Goal: Check status: Check status

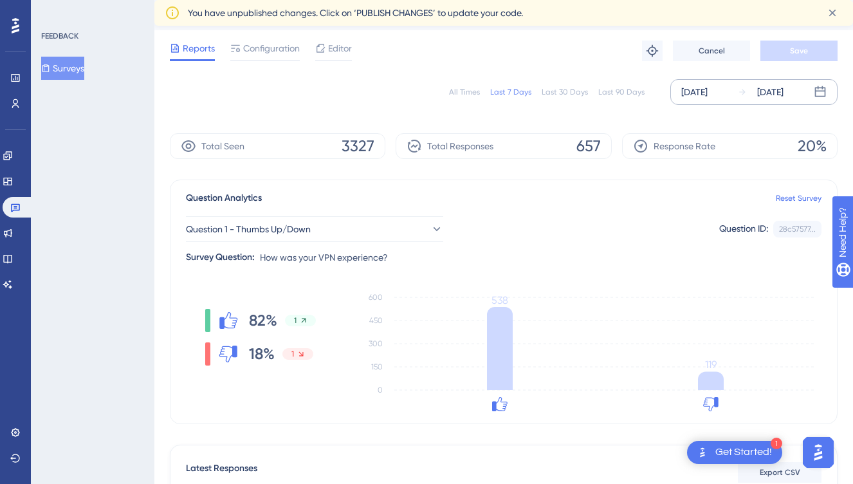
click at [750, 87] on div "[DATE]" at bounding box center [761, 91] width 46 height 15
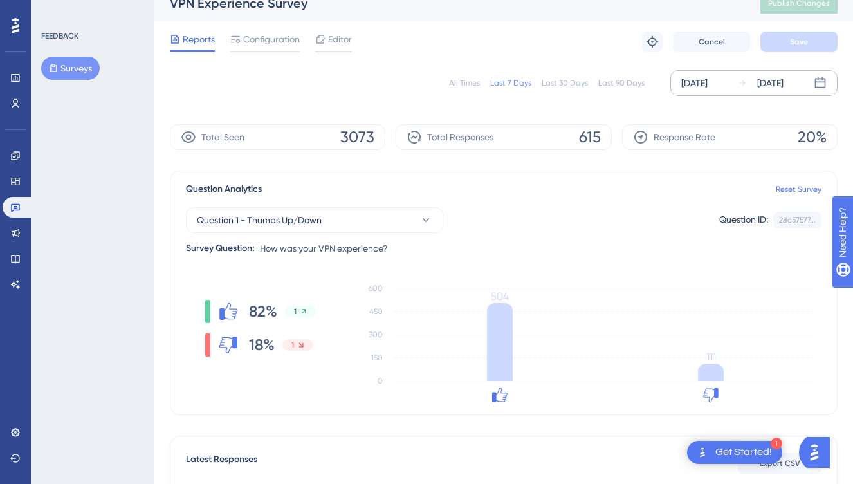
click at [784, 78] on div "[DATE]" at bounding box center [770, 82] width 26 height 15
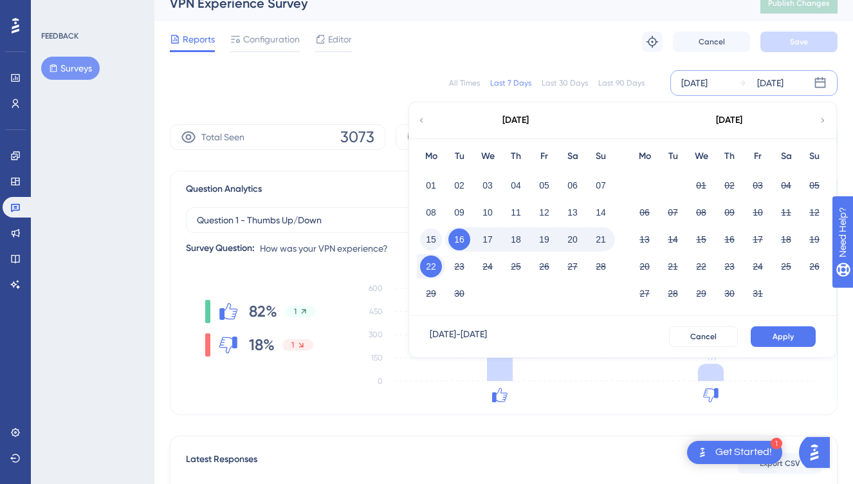
click at [435, 240] on button "15" at bounding box center [431, 239] width 22 height 22
click at [599, 237] on button "21" at bounding box center [601, 239] width 22 height 22
click at [784, 335] on span "Apply" at bounding box center [783, 336] width 21 height 10
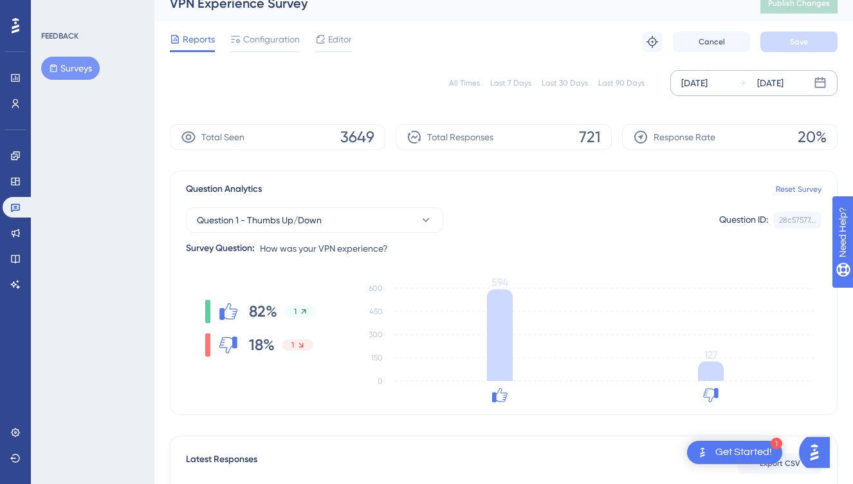
click at [751, 87] on div "Sep 21 2025" at bounding box center [761, 82] width 46 height 15
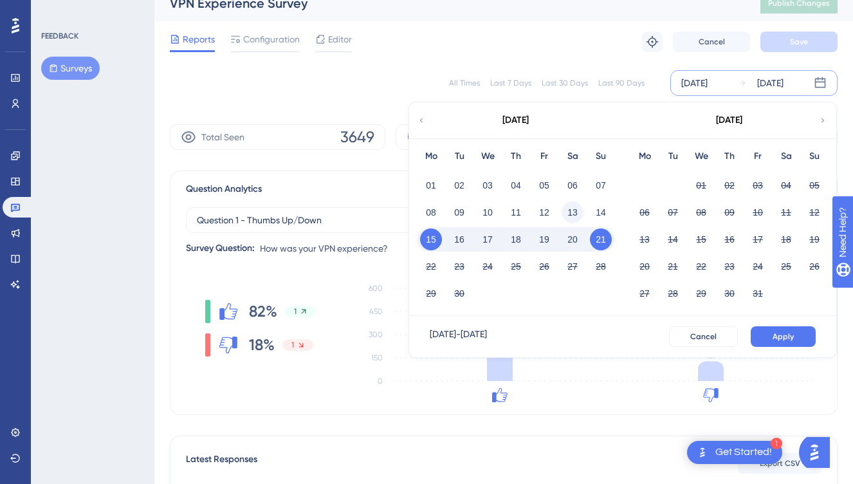
click at [573, 218] on button "13" at bounding box center [573, 212] width 22 height 22
click at [546, 241] on button "19" at bounding box center [544, 239] width 22 height 22
click at [794, 334] on button "Apply" at bounding box center [783, 336] width 65 height 21
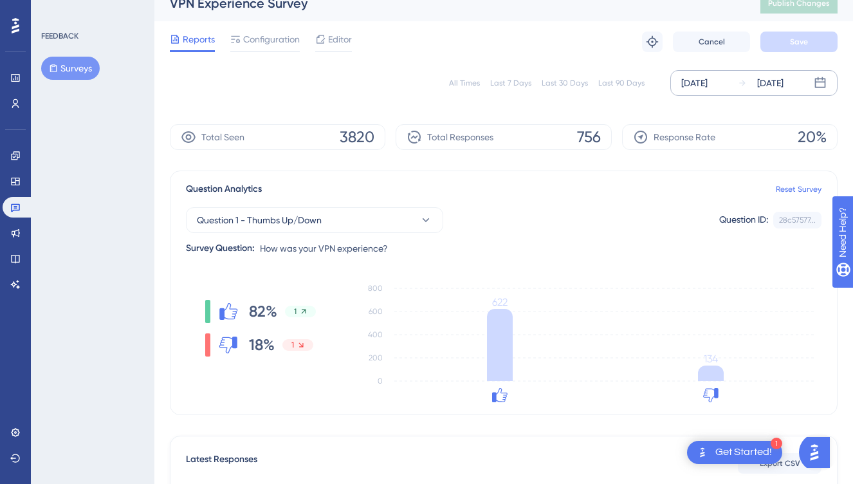
click at [773, 89] on div "Sep 19 2025" at bounding box center [770, 82] width 26 height 15
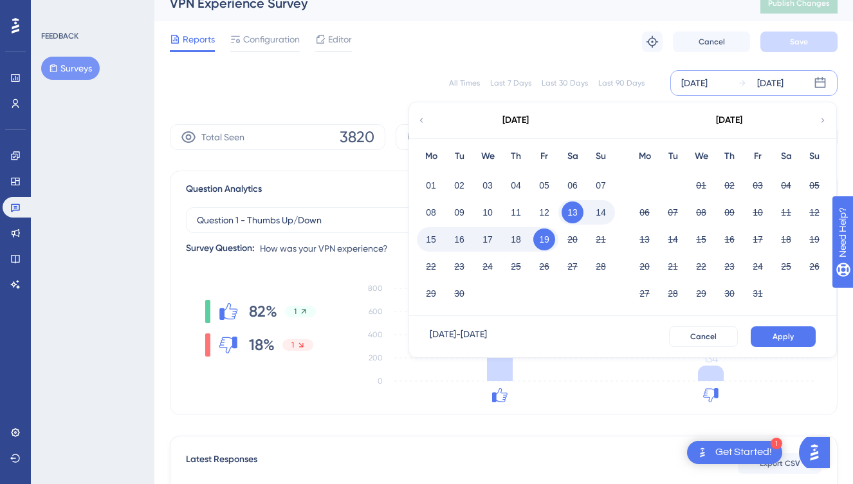
click at [534, 238] on button "19" at bounding box center [544, 239] width 22 height 22
click at [595, 239] on button "21" at bounding box center [601, 239] width 22 height 22
drag, startPoint x: 593, startPoint y: 239, endPoint x: 566, endPoint y: 249, distance: 28.7
click at [594, 239] on button "21" at bounding box center [601, 239] width 22 height 22
click at [437, 266] on button "22" at bounding box center [431, 266] width 22 height 22
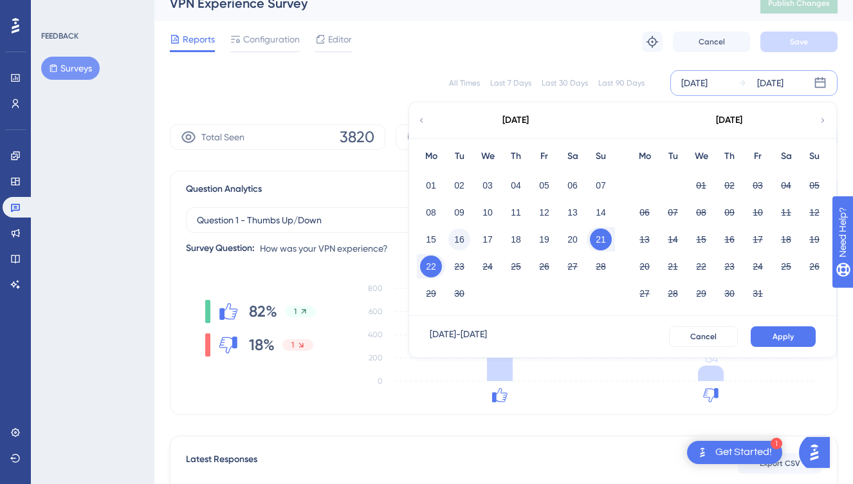
click at [464, 235] on button "16" at bounding box center [459, 239] width 22 height 22
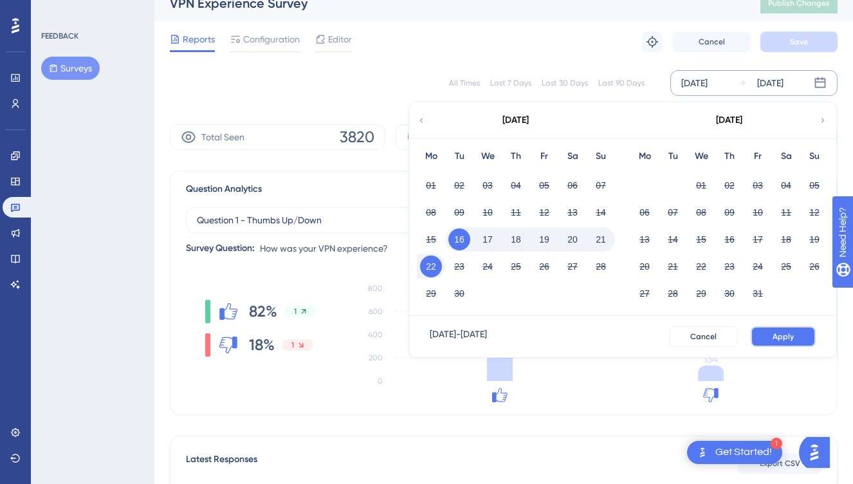
click at [794, 330] on button "Apply" at bounding box center [783, 336] width 65 height 21
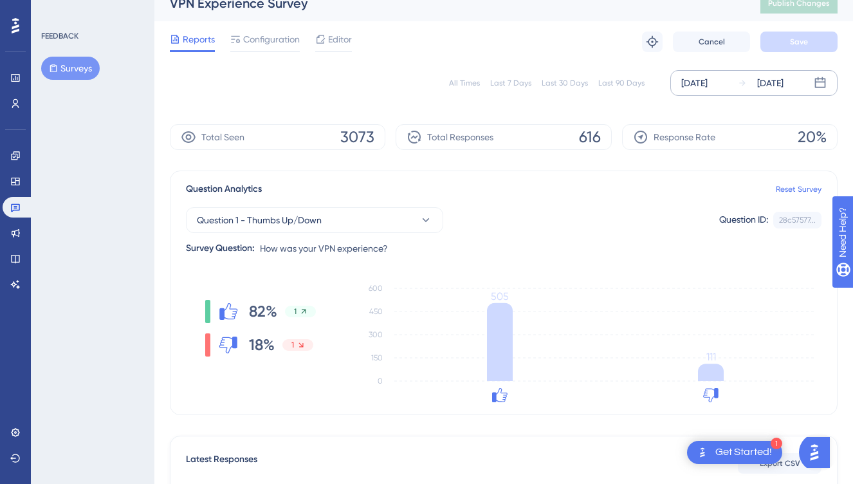
click at [753, 82] on div "Sep 22 2025" at bounding box center [761, 82] width 46 height 15
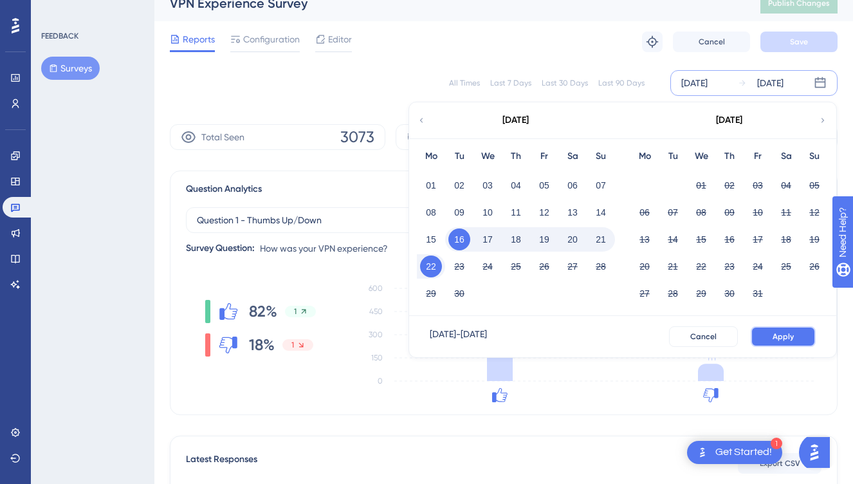
click at [786, 335] on span "Apply" at bounding box center [783, 336] width 21 height 10
